Goal: Navigation & Orientation: Understand site structure

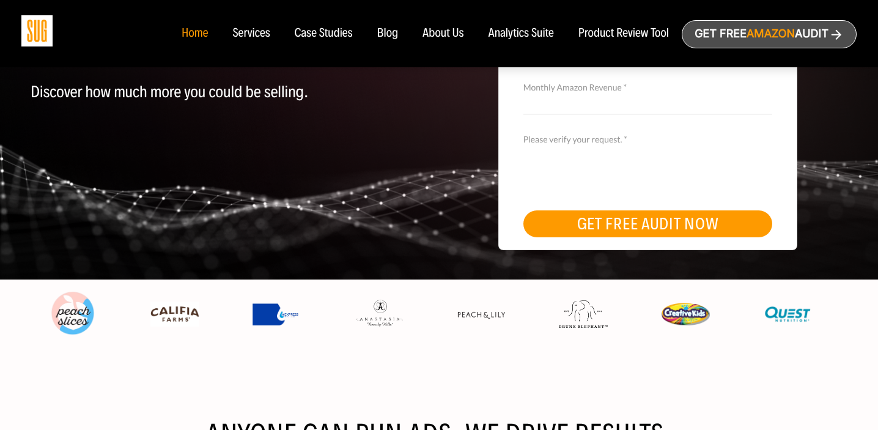
scroll to position [247, 0]
click at [460, 40] on div "About Us" at bounding box center [443, 33] width 42 height 13
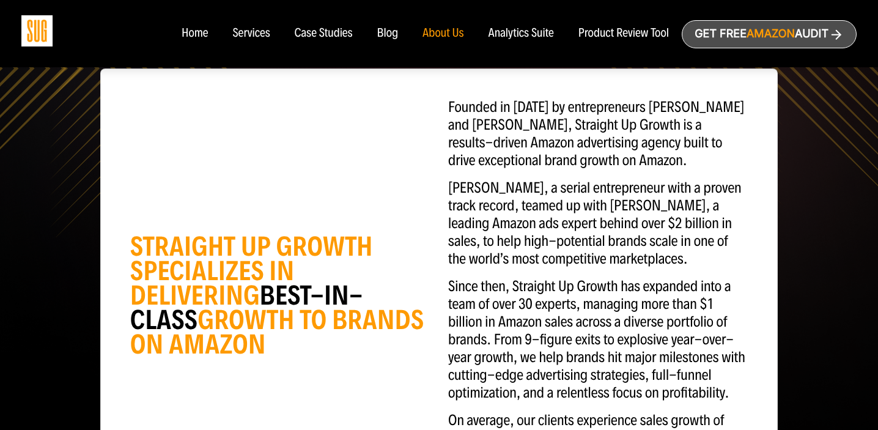
scroll to position [186, 0]
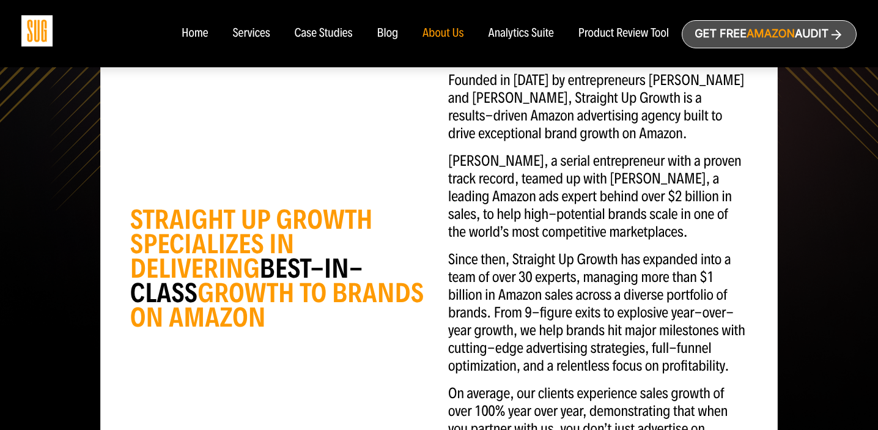
click at [198, 34] on div "Home" at bounding box center [195, 33] width 26 height 13
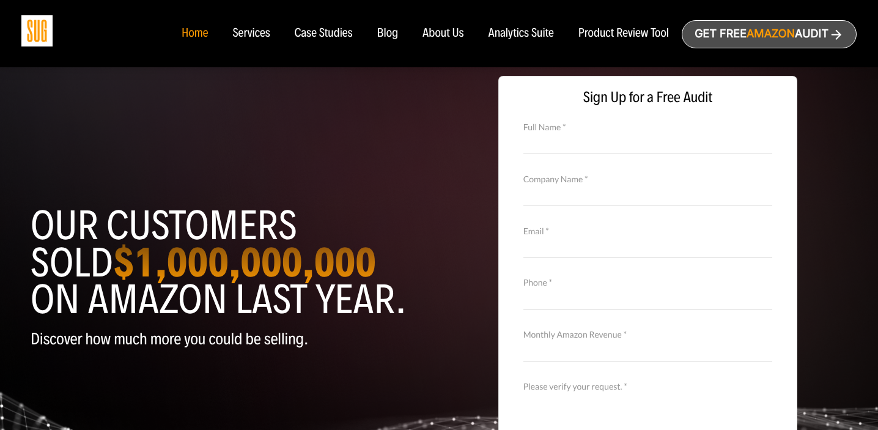
click at [447, 37] on div "About Us" at bounding box center [443, 33] width 42 height 13
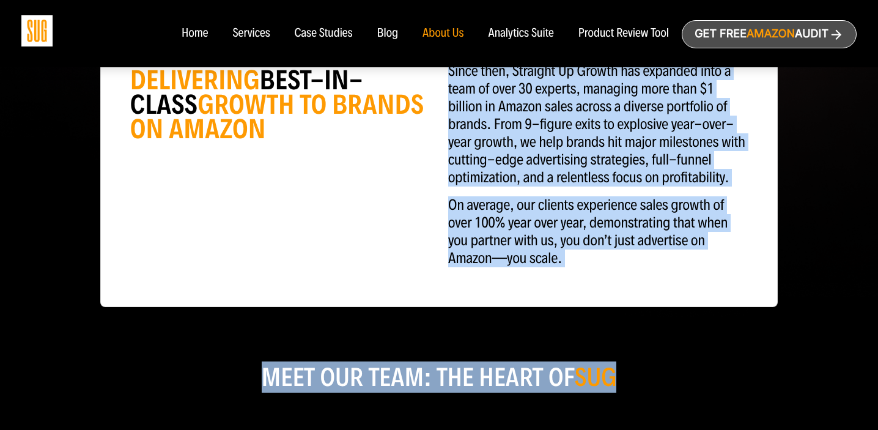
scroll to position [444, 0]
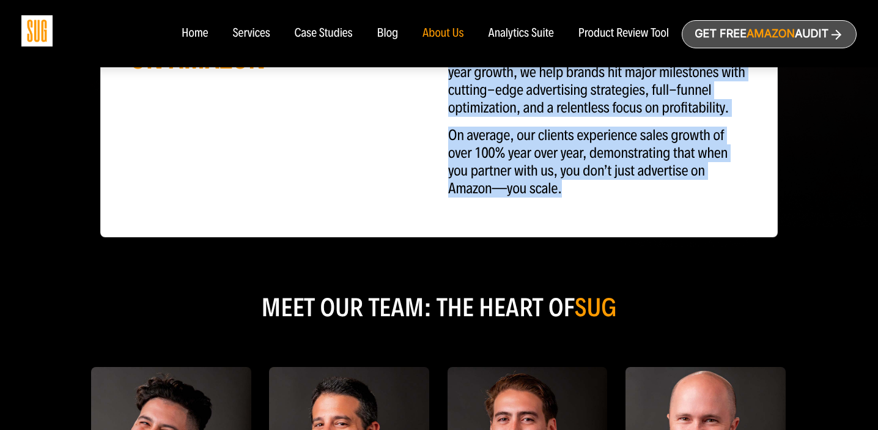
drag, startPoint x: 448, startPoint y: 298, endPoint x: 623, endPoint y: 242, distance: 184.2
click at [623, 207] on div "Founded in [DATE] by entrepreneurs [PERSON_NAME] and [PERSON_NAME], Straight Up…" at bounding box center [598, 11] width 318 height 394
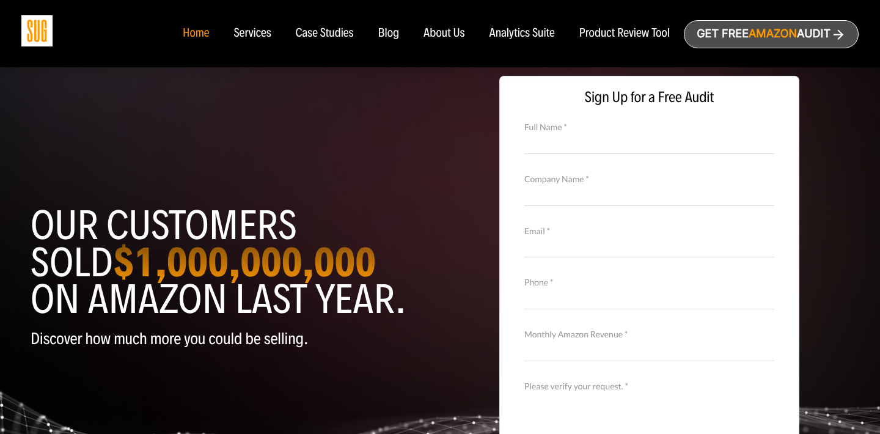
click at [527, 37] on div "Analytics Suite" at bounding box center [522, 33] width 65 height 13
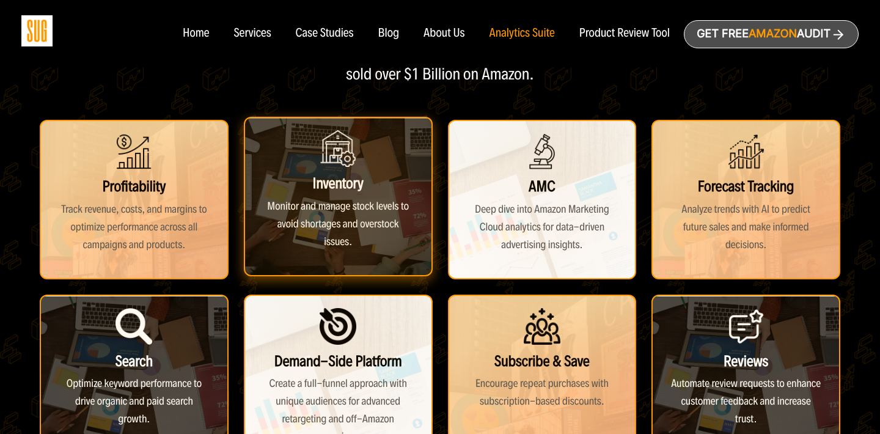
scroll to position [204, 0]
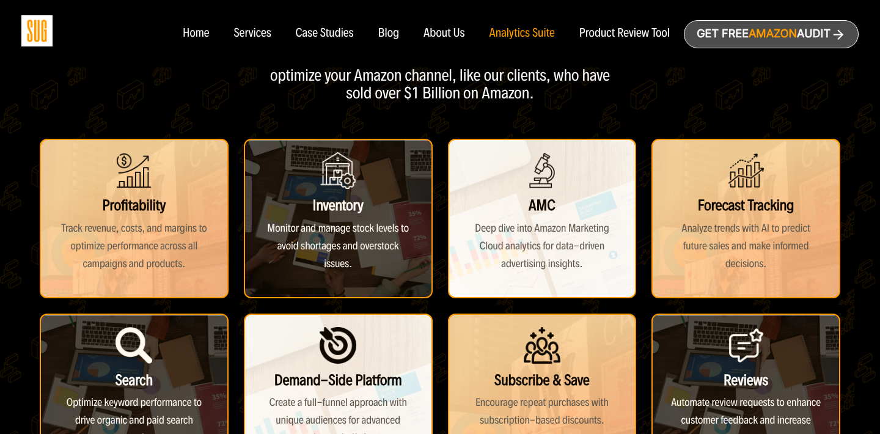
click at [246, 29] on div "Services" at bounding box center [251, 33] width 37 height 13
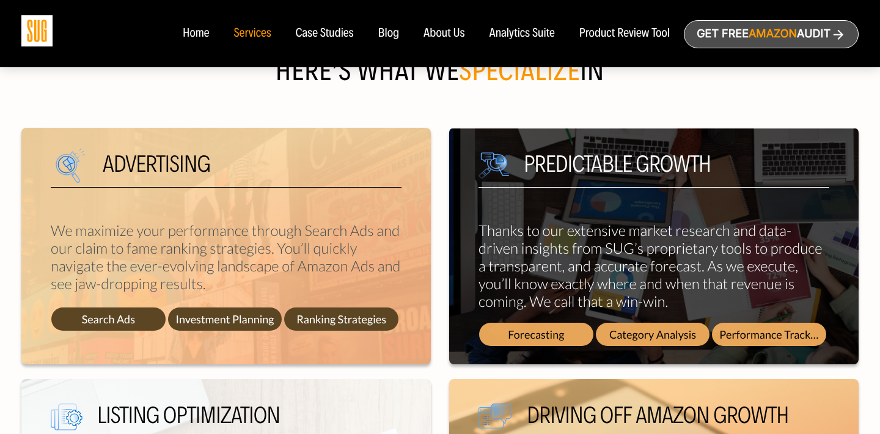
scroll to position [467, 0]
